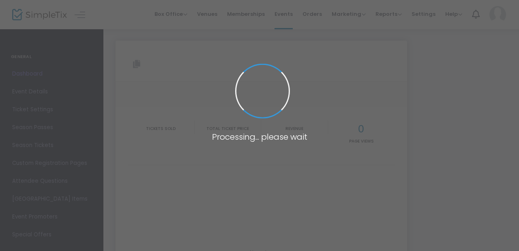
type input "[URL][DOMAIN_NAME]"
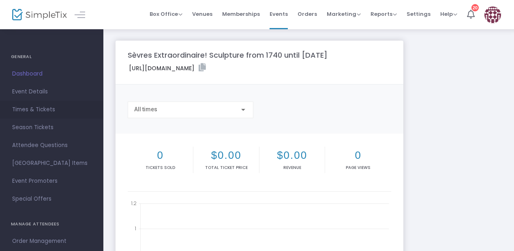
click at [41, 111] on span "Times & Tickets" at bounding box center [51, 109] width 79 height 11
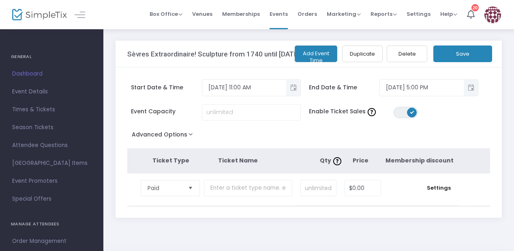
click at [402, 56] on button "Delete" at bounding box center [407, 53] width 41 height 17
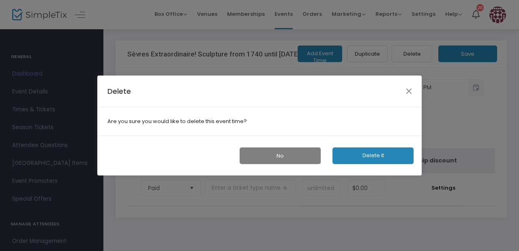
click at [345, 152] on button "Delete it" at bounding box center [372, 155] width 81 height 17
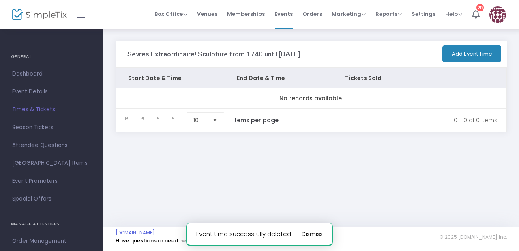
click at [50, 108] on span "Times & Tickets" at bounding box center [51, 109] width 79 height 11
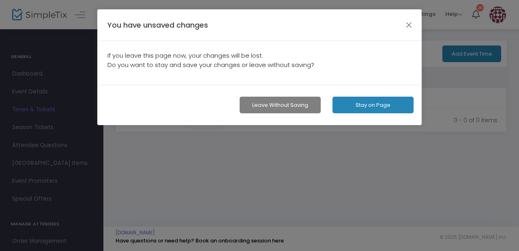
click at [346, 106] on button "Stay on Page" at bounding box center [372, 105] width 81 height 17
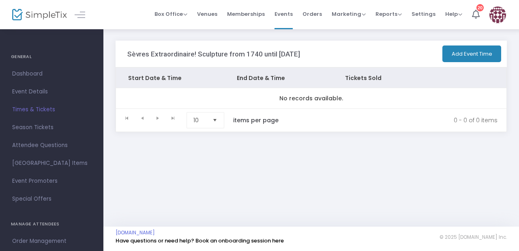
click at [461, 51] on button "Add Event Time" at bounding box center [471, 53] width 59 height 17
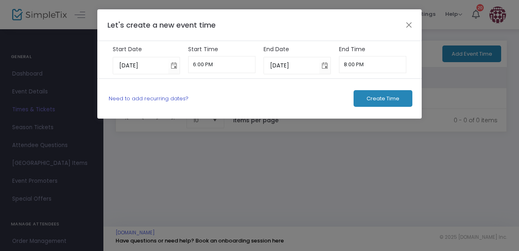
click at [154, 95] on link "Need to add recurring dates?" at bounding box center [149, 98] width 80 height 8
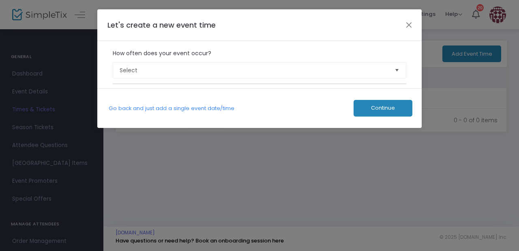
click at [161, 59] on label "How often does your event occur?" at bounding box center [260, 53] width 302 height 17
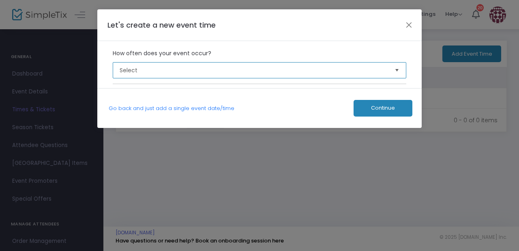
click at [161, 69] on span "Select" at bounding box center [254, 70] width 269 height 8
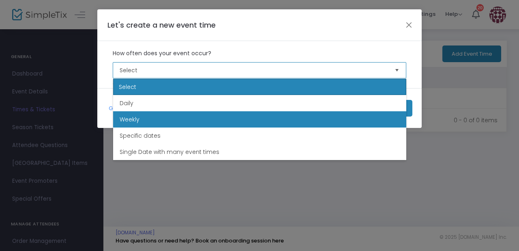
click at [163, 113] on li "Weekly" at bounding box center [259, 119] width 293 height 16
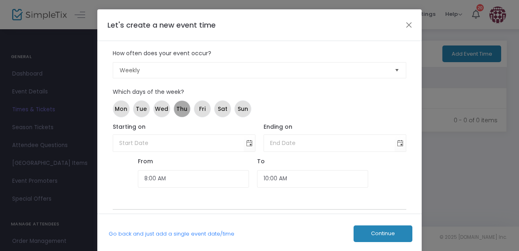
click at [183, 107] on span "Thu" at bounding box center [181, 109] width 11 height 9
click at [206, 106] on mat-chip "Fri" at bounding box center [202, 108] width 17 height 17
click at [220, 110] on span "Sat" at bounding box center [223, 109] width 10 height 9
click at [242, 110] on span "Sun" at bounding box center [243, 109] width 11 height 9
click at [246, 144] on span "Toggle calendar" at bounding box center [249, 142] width 13 height 13
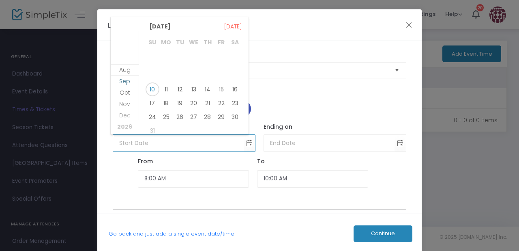
click at [124, 81] on span "Sep" at bounding box center [124, 81] width 11 height 8
click at [207, 72] on span "11" at bounding box center [208, 73] width 14 height 14
type input "9/11/2025"
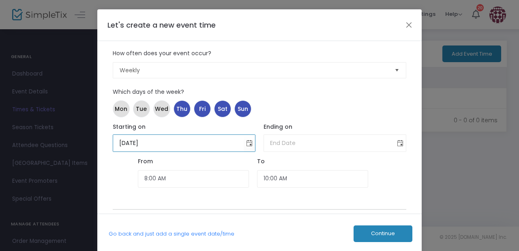
click at [401, 142] on span "Toggle calendar" at bounding box center [400, 142] width 13 height 13
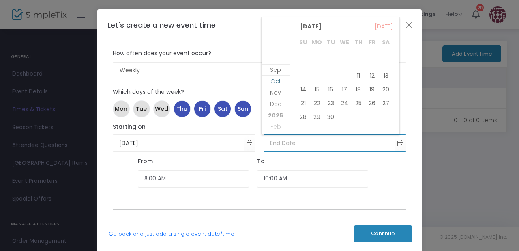
click at [281, 91] on li "Oct" at bounding box center [276, 86] width 28 height 11
click at [275, 81] on span "Nov" at bounding box center [275, 81] width 11 height 8
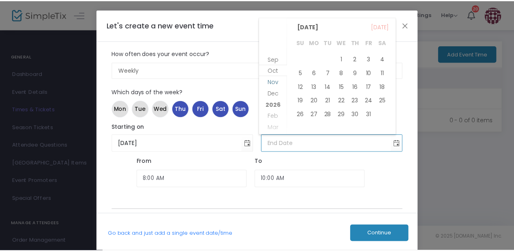
scroll to position [209, 0]
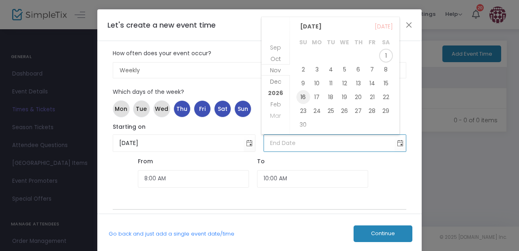
click at [304, 95] on span "16" at bounding box center [303, 97] width 14 height 14
type input "11/16/2025"
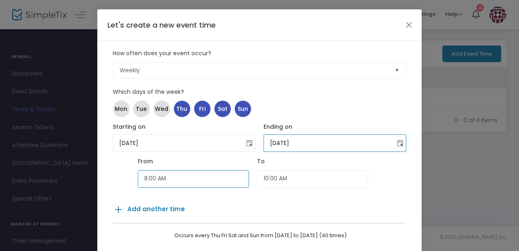
click at [142, 179] on input "8:00 AM" at bounding box center [193, 178] width 111 height 17
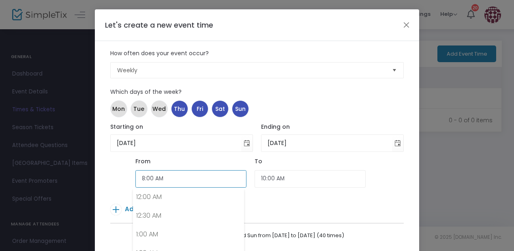
scroll to position [266, 0]
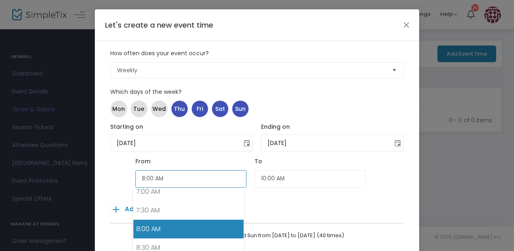
click at [142, 180] on input "8:00 AM" at bounding box center [190, 178] width 111 height 17
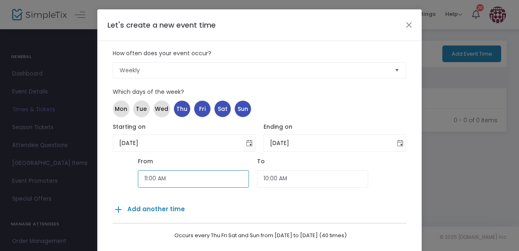
type input "11:00 AM"
click at [266, 177] on input "1:00 PM" at bounding box center [312, 178] width 111 height 17
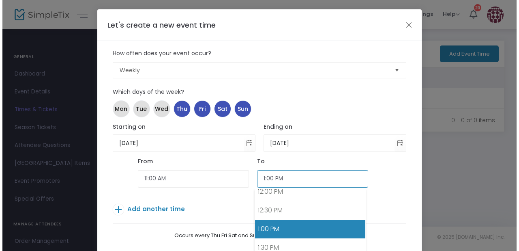
scroll to position [49, 0]
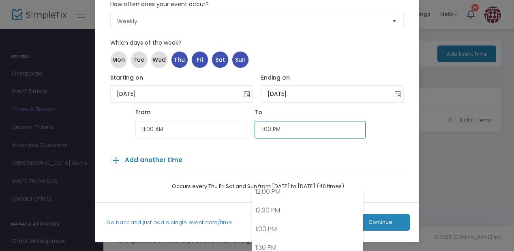
click at [259, 128] on input "1:00 PM" at bounding box center [310, 129] width 111 height 17
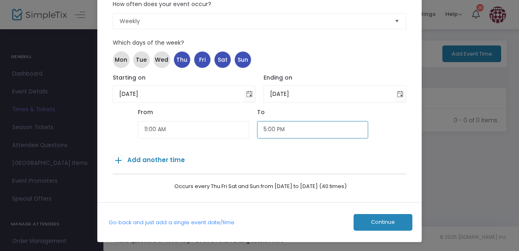
type input "5:00 PM"
click at [245, 157] on p "Add another time" at bounding box center [247, 161] width 269 height 14
click at [374, 220] on span "Continue" at bounding box center [383, 222] width 24 height 6
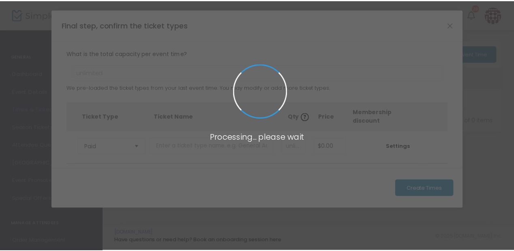
scroll to position [0, 0]
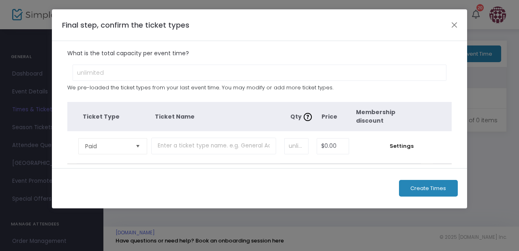
click at [436, 188] on span "Create Times" at bounding box center [428, 188] width 36 height 6
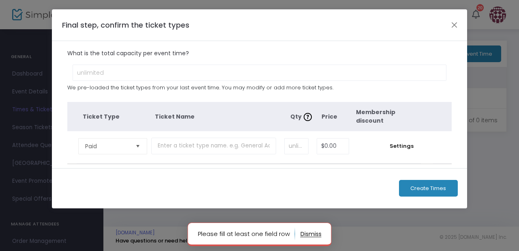
click at [139, 146] on span "Select" at bounding box center [137, 145] width 13 height 13
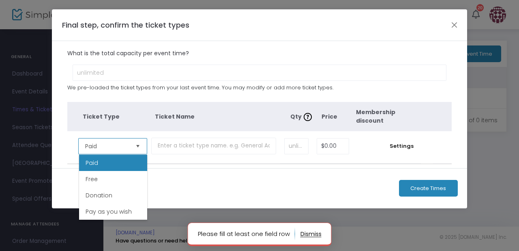
click at [139, 145] on span "Select" at bounding box center [137, 145] width 13 height 13
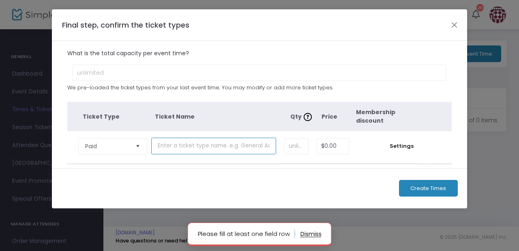
click at [184, 147] on input "text" at bounding box center [213, 145] width 125 height 17
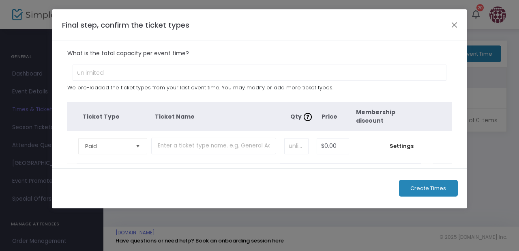
click at [290, 23] on div "Final step, confirm the ticket types" at bounding box center [259, 25] width 415 height 32
click at [451, 24] on button "Close" at bounding box center [454, 24] width 11 height 11
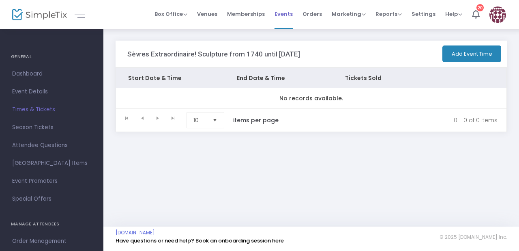
click at [283, 13] on span "Events" at bounding box center [284, 14] width 18 height 21
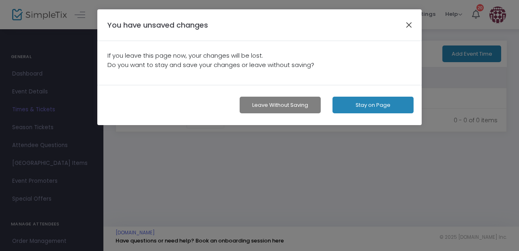
click at [408, 23] on button "button" at bounding box center [409, 24] width 11 height 11
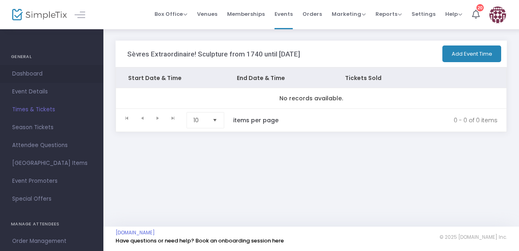
click at [66, 73] on span "Dashboard" at bounding box center [51, 74] width 79 height 11
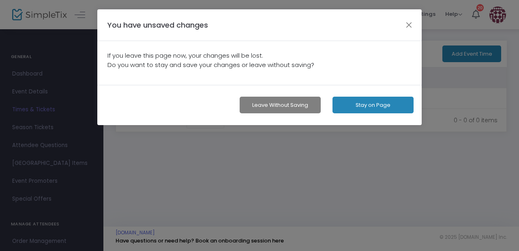
click at [369, 102] on button "Stay on Page" at bounding box center [372, 105] width 81 height 17
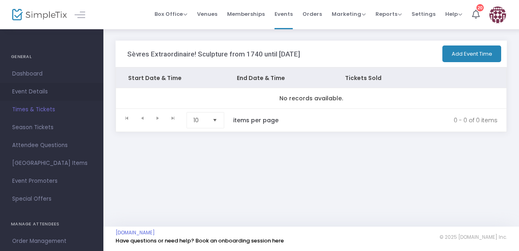
click at [34, 92] on span "Event Details" at bounding box center [51, 91] width 79 height 11
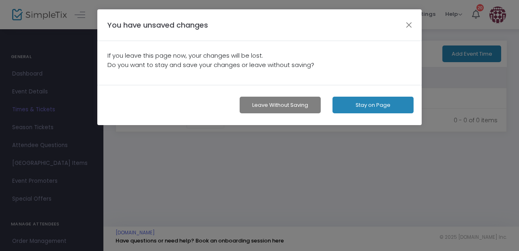
click at [350, 99] on button "Stay on Page" at bounding box center [372, 105] width 81 height 17
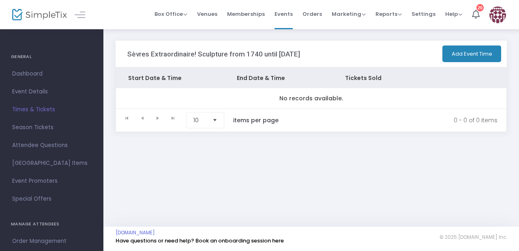
click at [341, 160] on div "Sèvres Extraordinaire! Sculpture from 1740 until Today Add Event Time Start Dat…" at bounding box center [311, 100] width 416 height 144
click at [28, 92] on span "Event Details" at bounding box center [51, 91] width 79 height 11
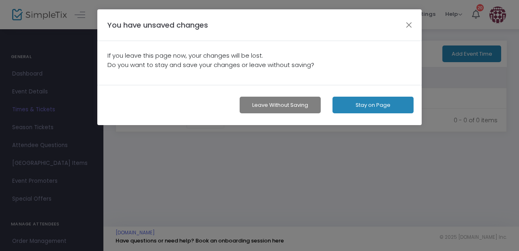
click at [266, 105] on button "Leave without Saving" at bounding box center [280, 105] width 81 height 17
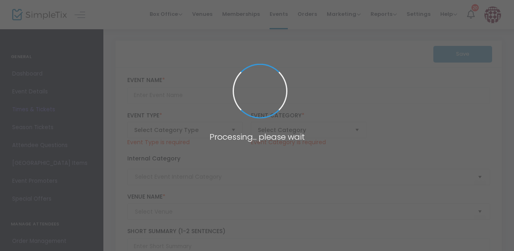
type input "Sèvres Extraordinaire! Sculpture from 1740 until [DATE]"
type textarea "Sèvres Extraordinaire! Sculpture from 1740 until Today presents the history of …"
type input "Purchase Tickets"
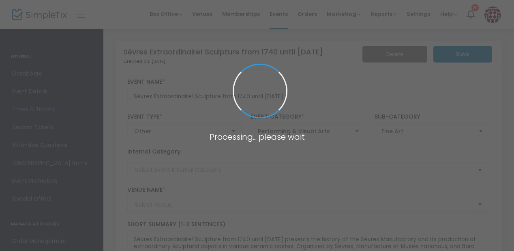
type input "BARD GRADUATE CENTER GALLERY"
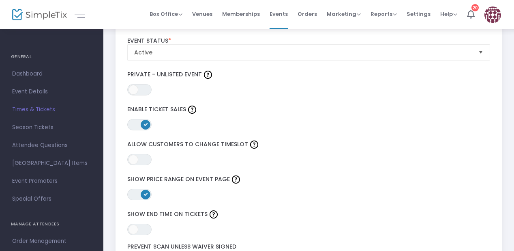
scroll to position [964, 0]
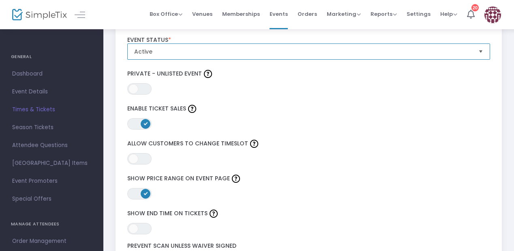
click at [197, 54] on span "Active" at bounding box center [303, 51] width 338 height 8
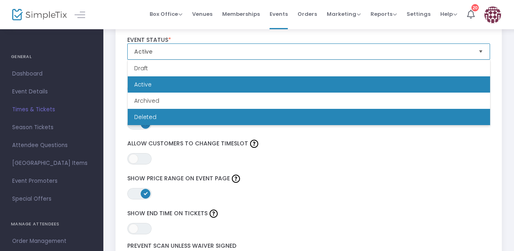
click at [191, 111] on li "Deleted" at bounding box center [309, 117] width 362 height 16
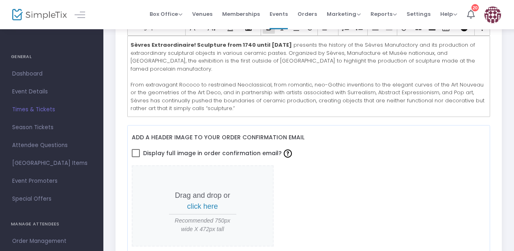
scroll to position [0, 0]
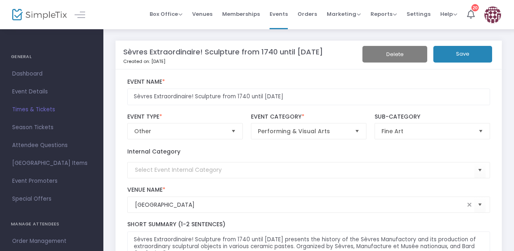
click at [459, 59] on button "Save" at bounding box center [462, 54] width 59 height 17
